Goal: Information Seeking & Learning: Check status

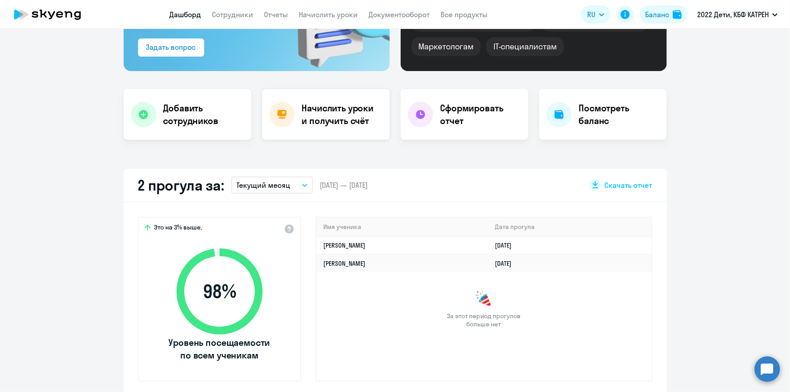
scroll to position [164, 0]
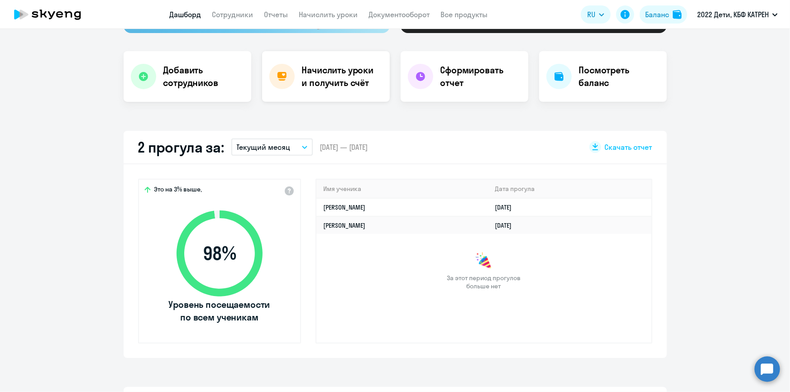
select select "30"
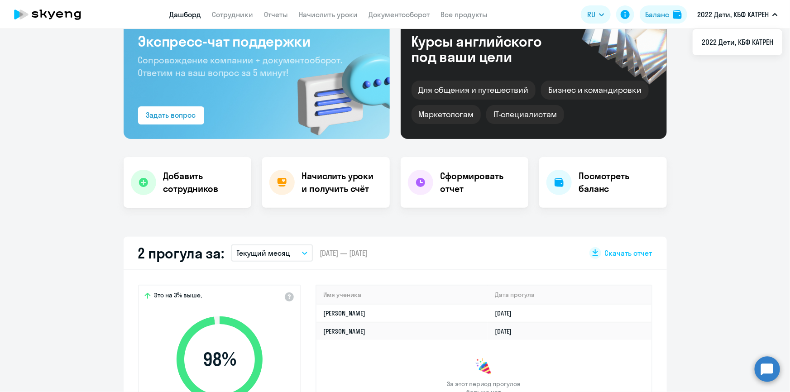
scroll to position [206, 0]
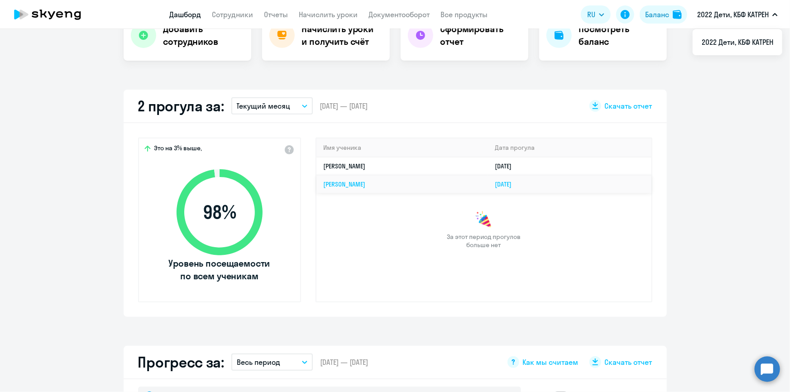
click at [366, 183] on link "[PERSON_NAME]" at bounding box center [345, 184] width 42 height 8
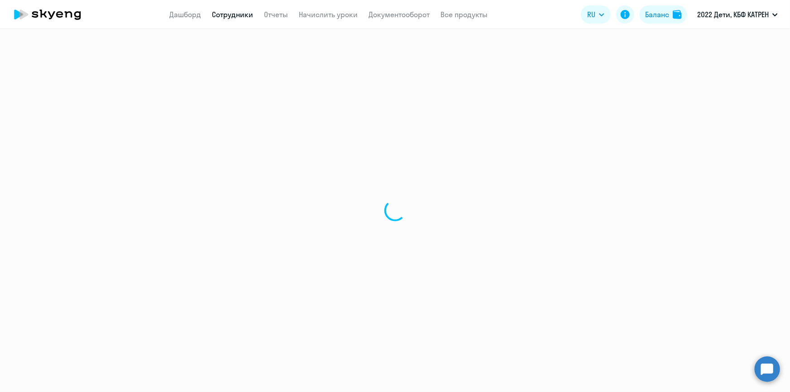
select select "others"
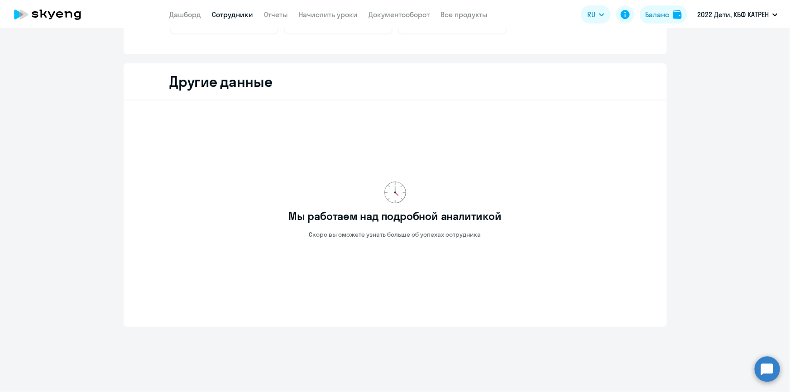
scroll to position [240, 0]
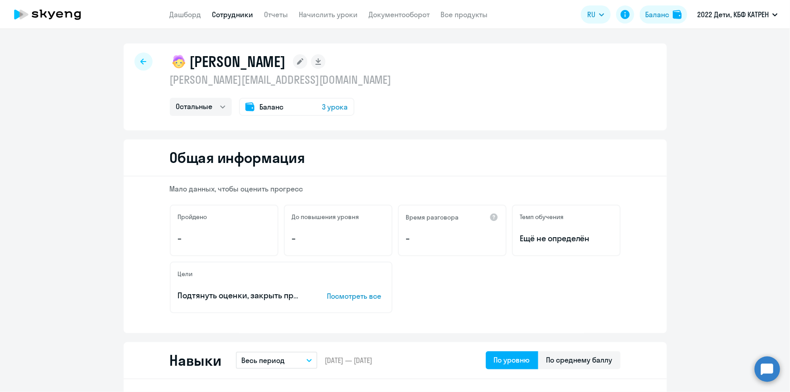
click at [224, 14] on link "Сотрудники" at bounding box center [232, 14] width 41 height 9
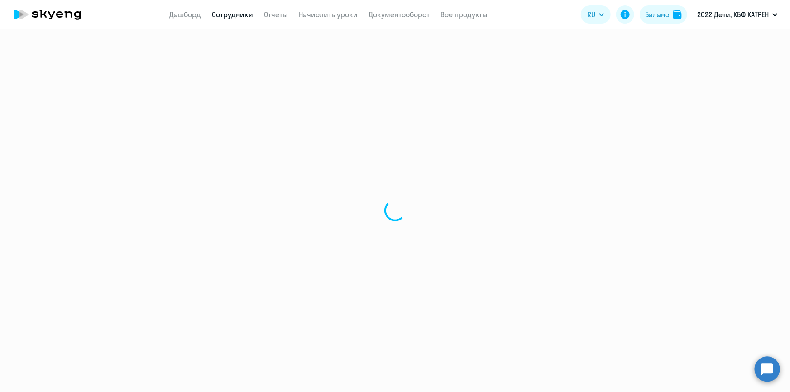
select select "30"
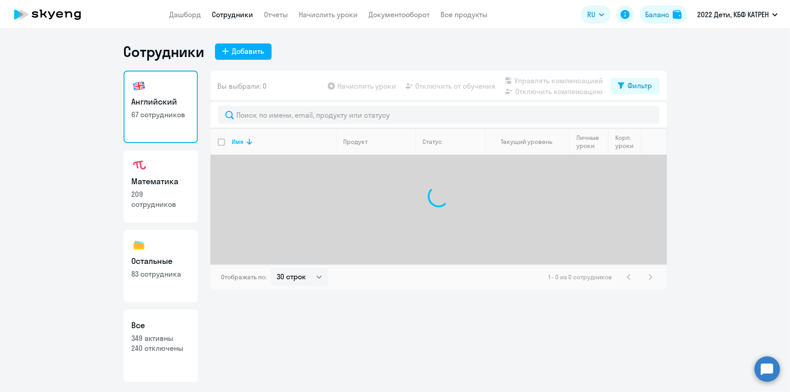
click at [177, 340] on p "349 активны" at bounding box center [161, 338] width 58 height 10
select select "30"
